Goal: Task Accomplishment & Management: Complete application form

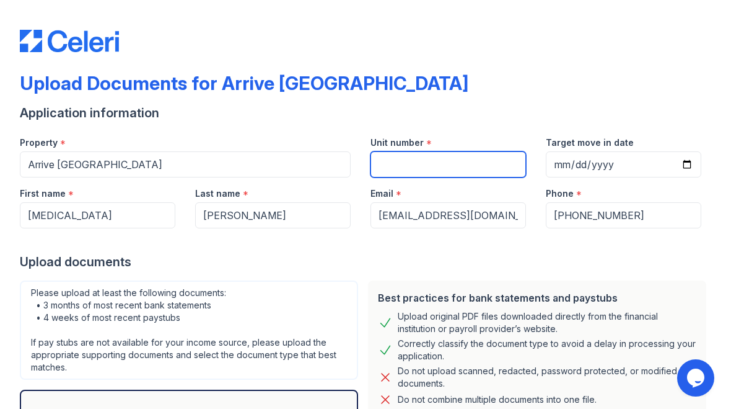
click at [511, 163] on input "Unit number" at bounding box center [449, 164] width 156 height 26
type input "422"
click at [609, 169] on input "Target move in date" at bounding box center [624, 164] width 156 height 26
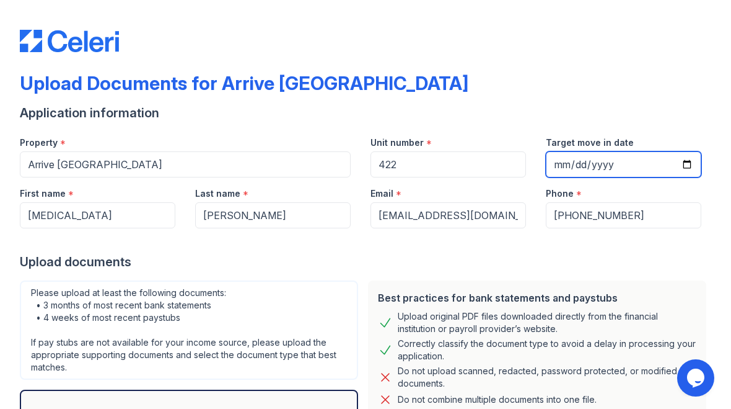
type input "[DATE]"
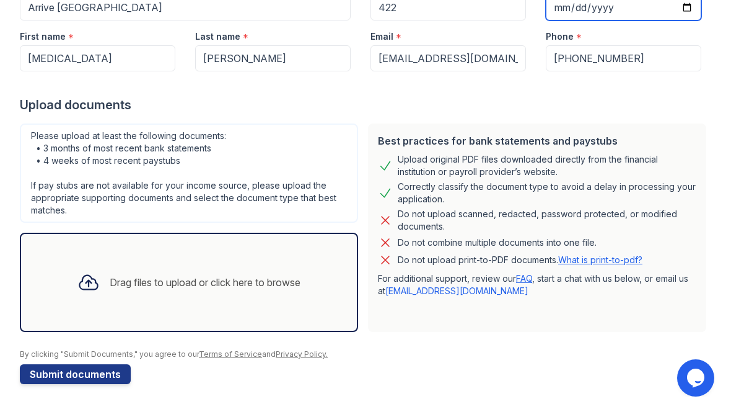
scroll to position [157, 0]
click at [303, 294] on div "Drag files to upload or click here to browse" at bounding box center [189, 282] width 243 height 42
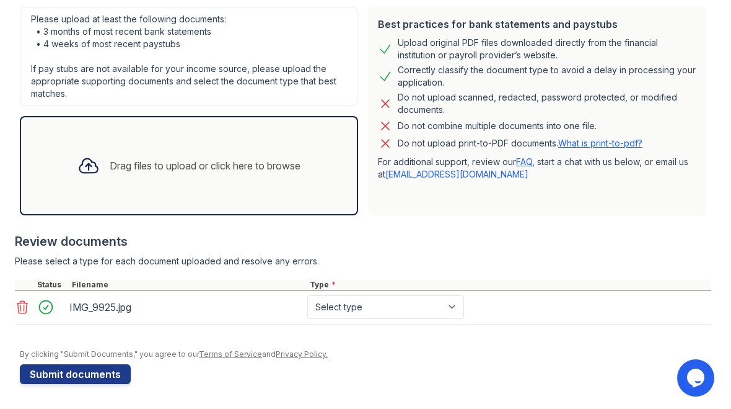
scroll to position [273, 0]
click at [310, 176] on div "Drag files to upload or click here to browse" at bounding box center [189, 165] width 243 height 42
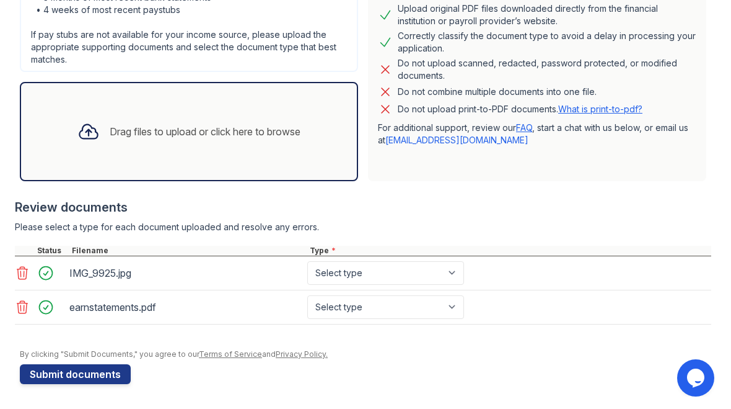
scroll to position [307, 0]
click at [392, 270] on select "Select type Paystub Bank Statement Offer Letter Tax Documents Benefit Award Let…" at bounding box center [385, 273] width 157 height 24
click at [257, 309] on div "earnstatements.pdf" at bounding box center [185, 307] width 233 height 20
click at [373, 304] on select "Select type Paystub Bank Statement Offer Letter Tax Documents Benefit Award Let…" at bounding box center [385, 307] width 157 height 24
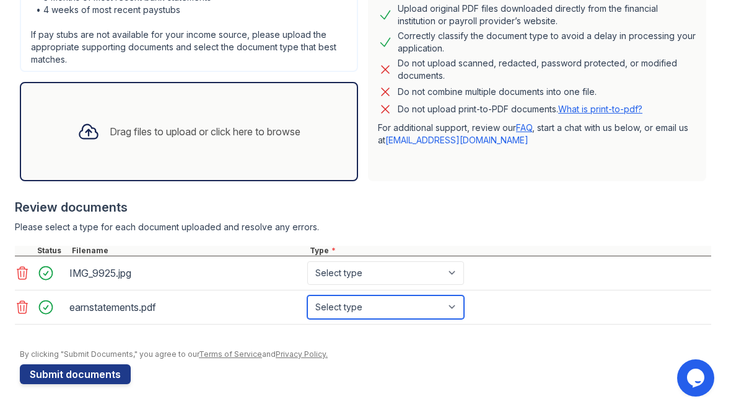
select select "offer_letter"
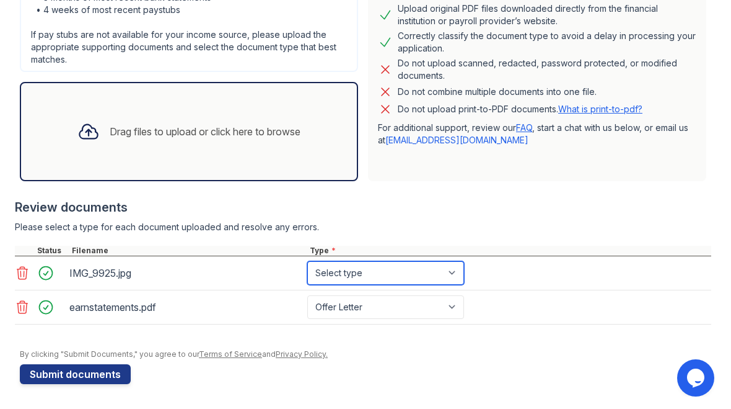
click at [379, 273] on select "Select type Paystub Bank Statement Offer Letter Tax Documents Benefit Award Let…" at bounding box center [385, 273] width 157 height 24
select select "paystub"
click at [326, 154] on div "Drag files to upload or click here to browse" at bounding box center [189, 131] width 338 height 99
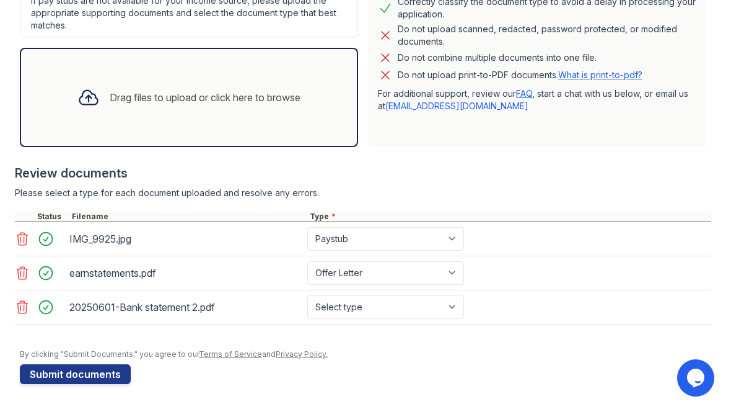
scroll to position [342, 0]
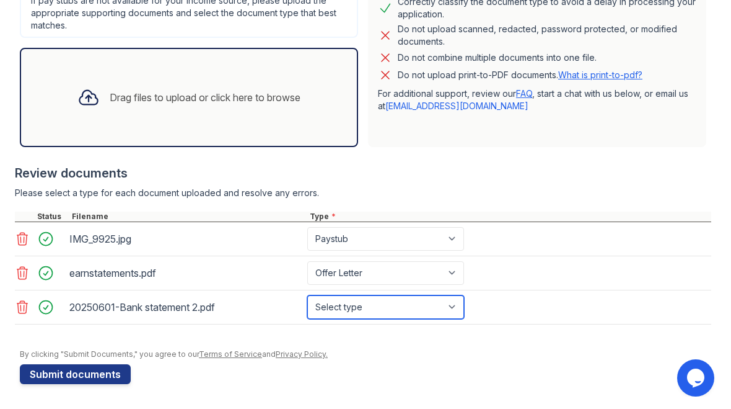
click at [433, 306] on select "Select type Paystub Bank Statement Offer Letter Tax Documents Benefit Award Let…" at bounding box center [385, 307] width 157 height 24
select select "bank_statement"
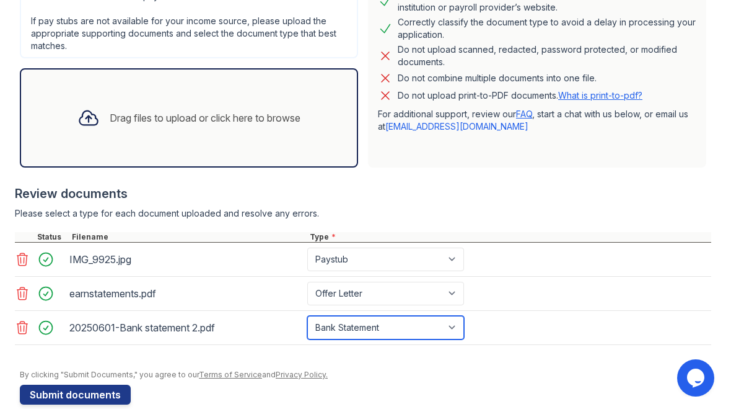
scroll to position [322, 0]
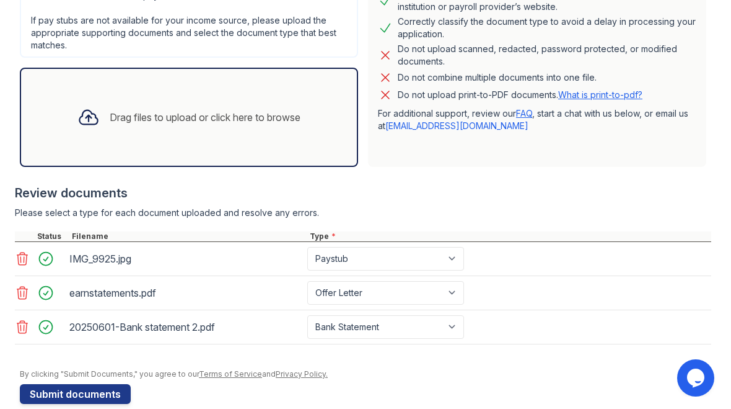
click at [27, 332] on icon at bounding box center [22, 326] width 15 height 15
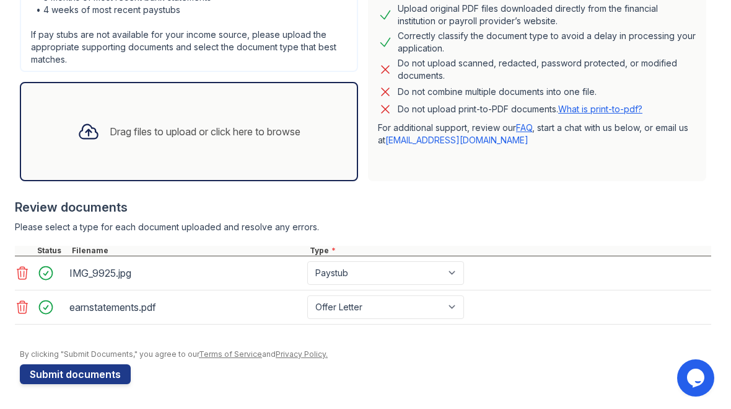
click at [128, 150] on div "Drag files to upload or click here to browse" at bounding box center [189, 131] width 243 height 42
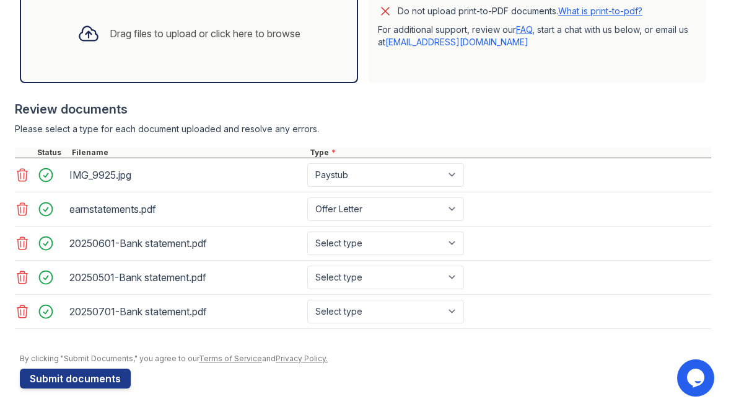
scroll to position [407, 0]
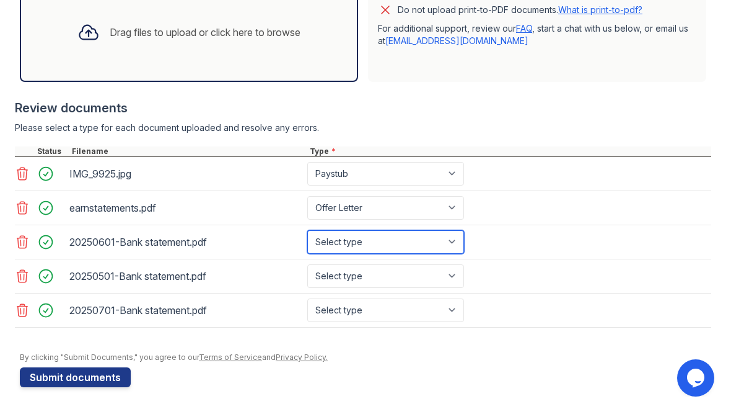
click at [440, 241] on select "Select type Paystub Bank Statement Offer Letter Tax Documents Benefit Award Let…" at bounding box center [385, 242] width 157 height 24
select select "bank_statement"
click at [402, 277] on select "Select type Paystub Bank Statement Offer Letter Tax Documents Benefit Award Let…" at bounding box center [385, 276] width 157 height 24
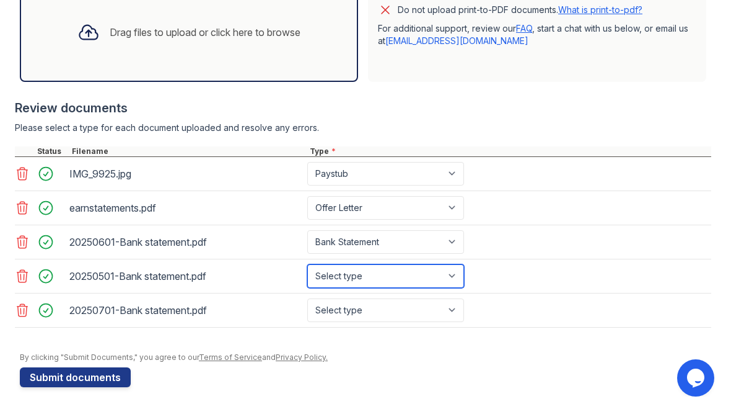
select select "bank_statement"
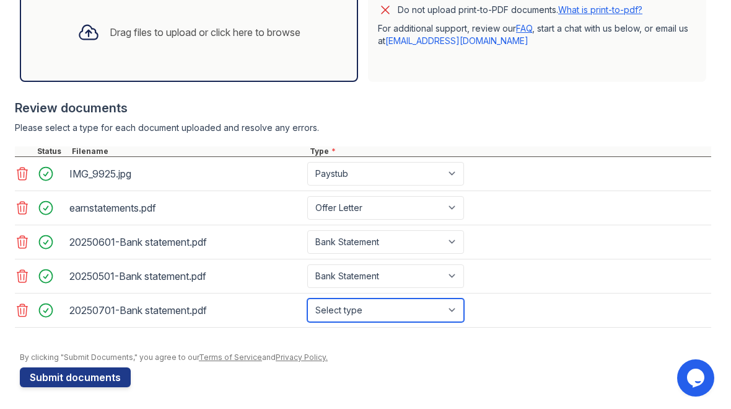
click at [412, 313] on select "Select type Paystub Bank Statement Offer Letter Tax Documents Benefit Award Let…" at bounding box center [385, 310] width 157 height 24
select select "bank_statement"
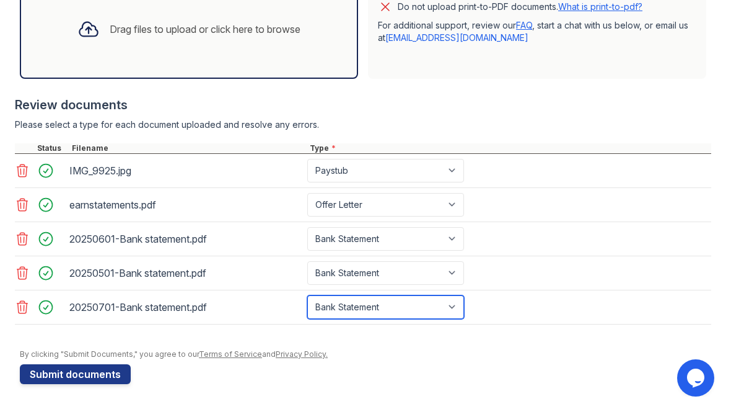
scroll to position [410, 0]
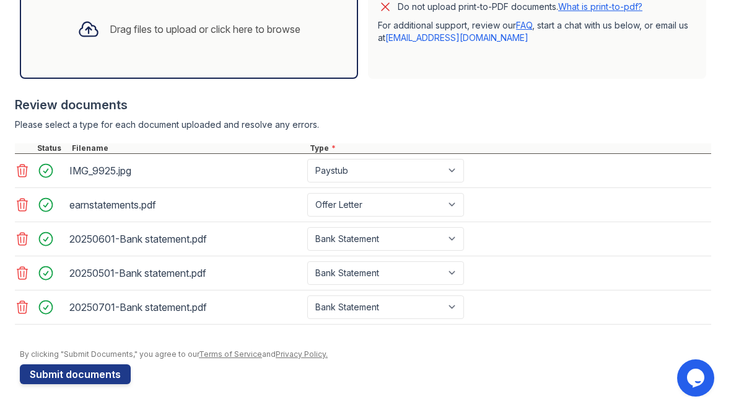
click at [95, 368] on button "Submit documents" at bounding box center [75, 374] width 111 height 20
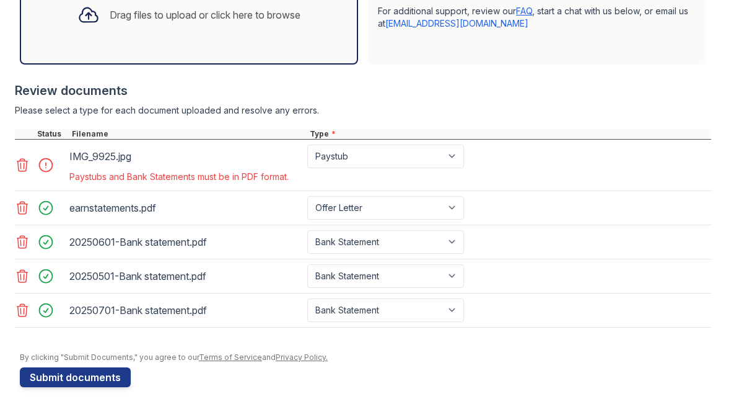
scroll to position [459, 0]
click at [29, 167] on icon at bounding box center [22, 164] width 15 height 15
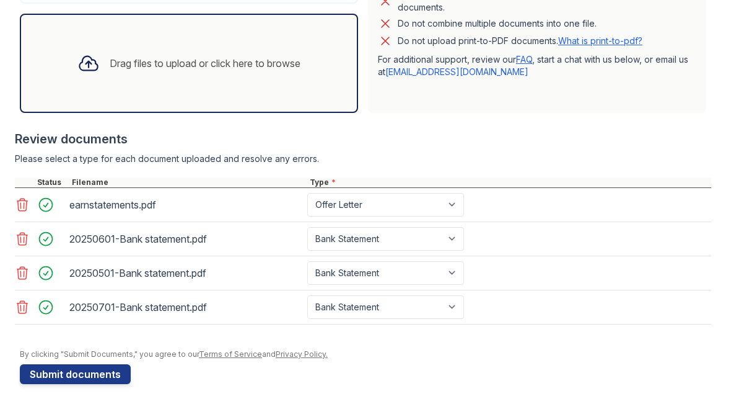
scroll to position [410, 0]
click at [22, 244] on icon at bounding box center [22, 238] width 15 height 15
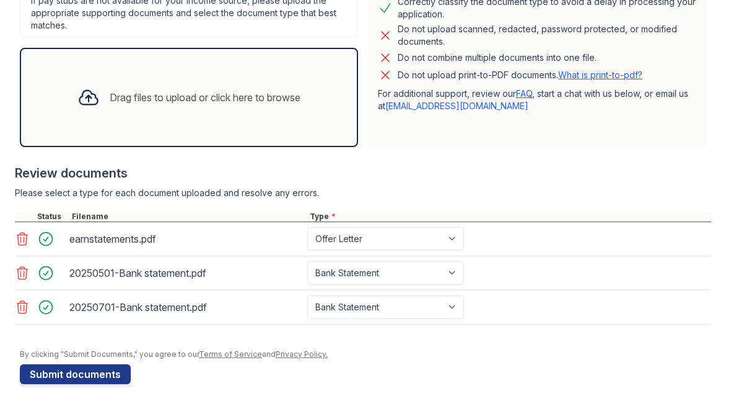
scroll to position [376, 0]
click at [28, 253] on div "earnstatements.pdf Paystub Bank Statement Offer Letter Tax Documents Benefit Aw…" at bounding box center [363, 239] width 697 height 34
click at [29, 271] on icon at bounding box center [22, 272] width 15 height 15
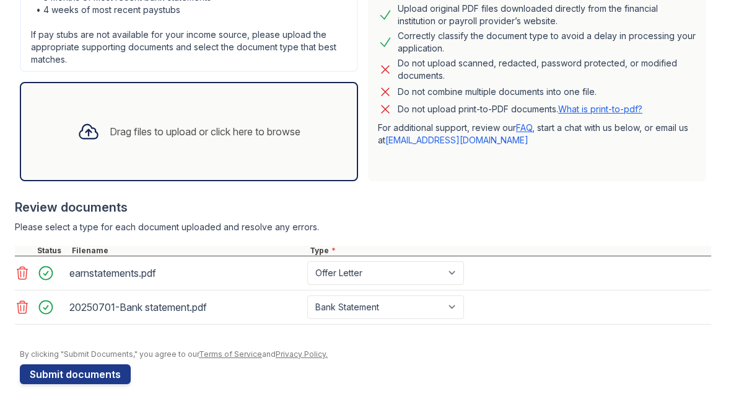
click at [32, 299] on div at bounding box center [49, 306] width 35 height 17
click at [25, 305] on icon at bounding box center [22, 306] width 15 height 15
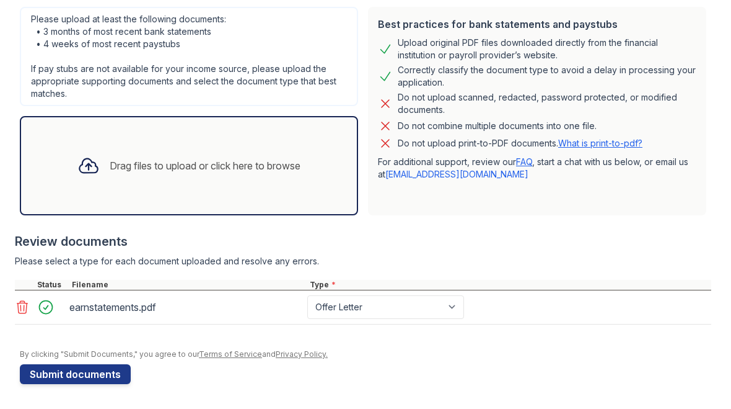
click at [63, 373] on button "Submit documents" at bounding box center [75, 374] width 111 height 20
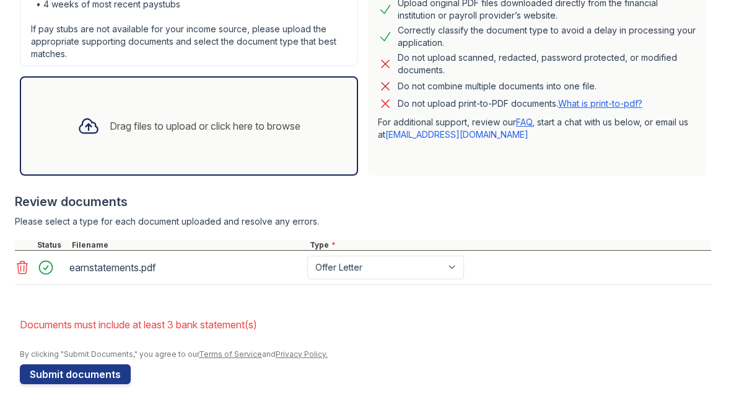
scroll to position [348, 0]
click at [60, 371] on button "Submit documents" at bounding box center [75, 374] width 111 height 20
click at [62, 159] on div "Drag files to upload or click here to browse" at bounding box center [189, 125] width 338 height 99
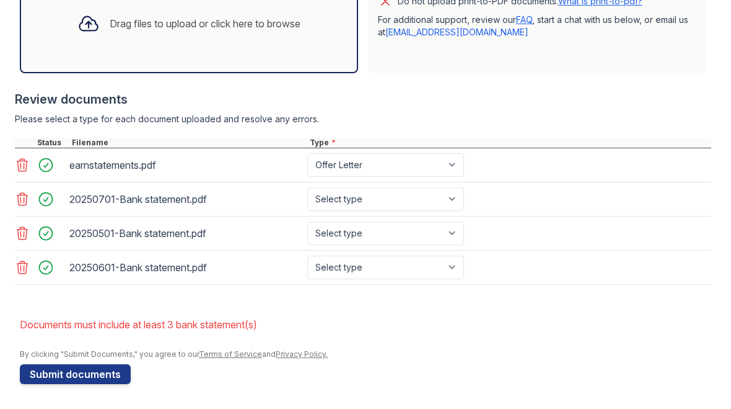
scroll to position [450, 0]
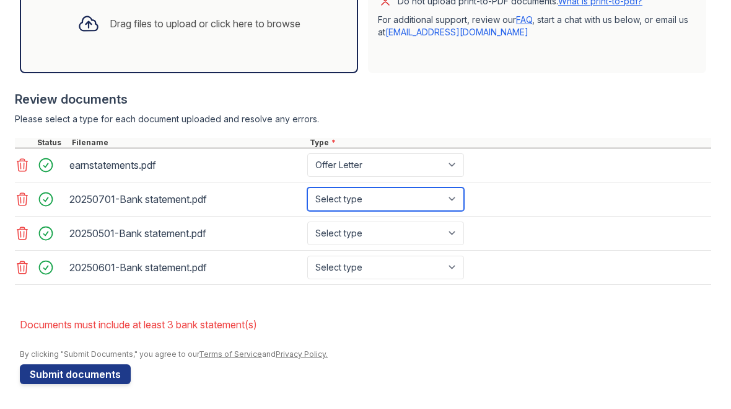
click at [451, 197] on select "Select type Paystub Bank Statement Offer Letter Tax Documents Benefit Award Let…" at bounding box center [385, 199] width 157 height 24
select select "bank_statement"
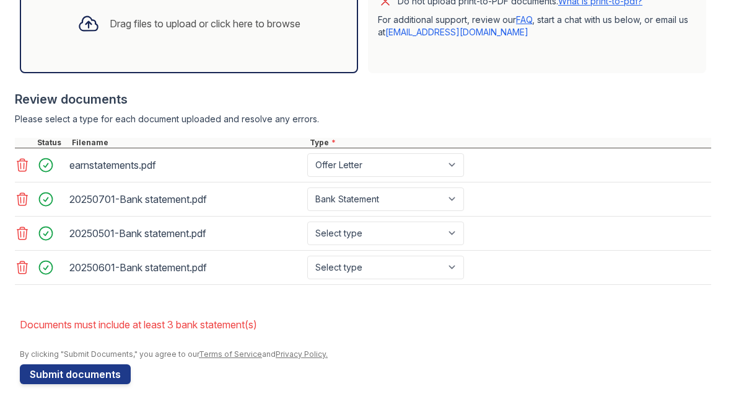
click at [435, 225] on select "Select type Paystub Bank Statement Offer Letter Tax Documents Benefit Award Let…" at bounding box center [385, 233] width 157 height 24
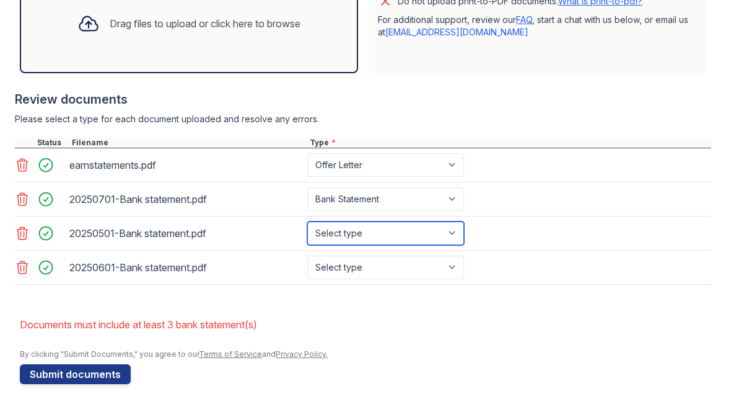
click at [438, 232] on select "Select type Paystub Bank Statement Offer Letter Tax Documents Benefit Award Let…" at bounding box center [385, 233] width 157 height 24
select select "bank_statement"
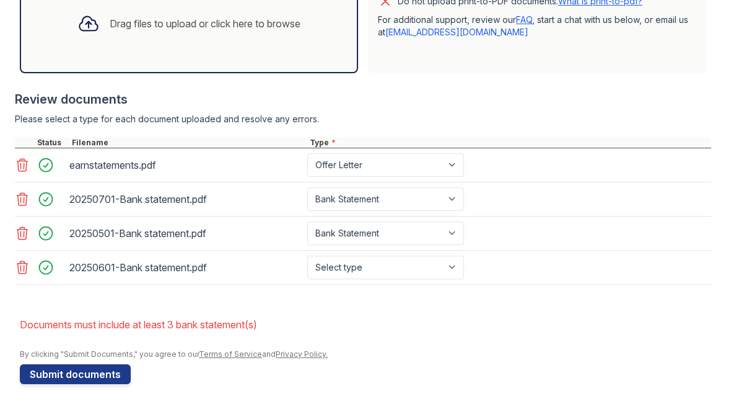
click at [439, 260] on select "Select type Paystub Bank Statement Offer Letter Tax Documents Benefit Award Let…" at bounding box center [385, 267] width 157 height 24
select select "bank_statement"
click at [78, 369] on button "Submit documents" at bounding box center [75, 374] width 111 height 20
